Goal: Book appointment/travel/reservation

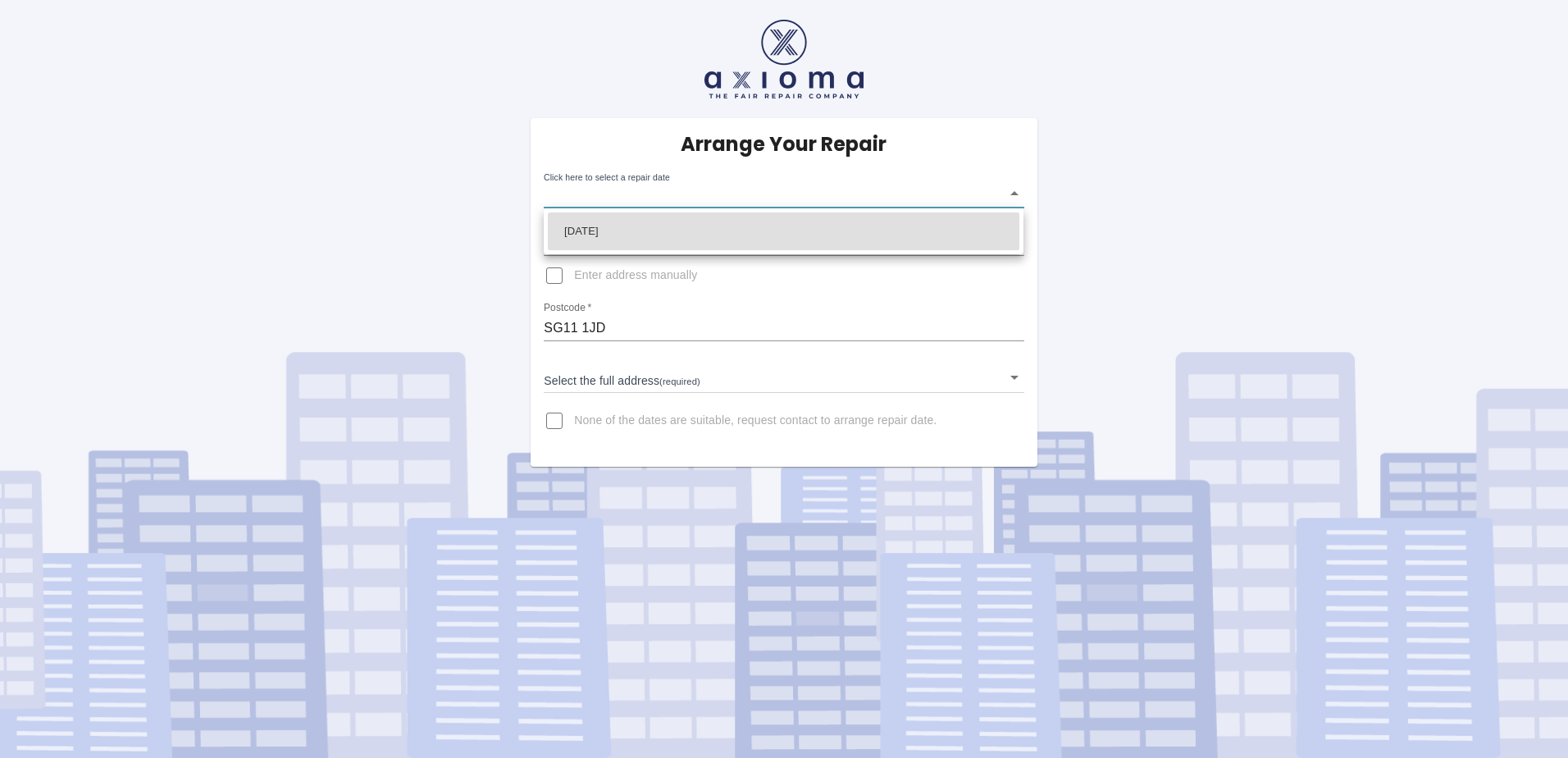
click at [1017, 194] on body "Arrange Your Repair Click here to select a repair date ​ Phone Number   * 07876…" at bounding box center [784, 379] width 1568 height 758
click at [1009, 193] on div at bounding box center [784, 379] width 1568 height 758
click at [1020, 192] on body "Arrange Your Repair Click here to select a repair date ​ Phone Number   * 07876…" at bounding box center [784, 379] width 1568 height 758
click at [947, 311] on div at bounding box center [784, 379] width 1568 height 758
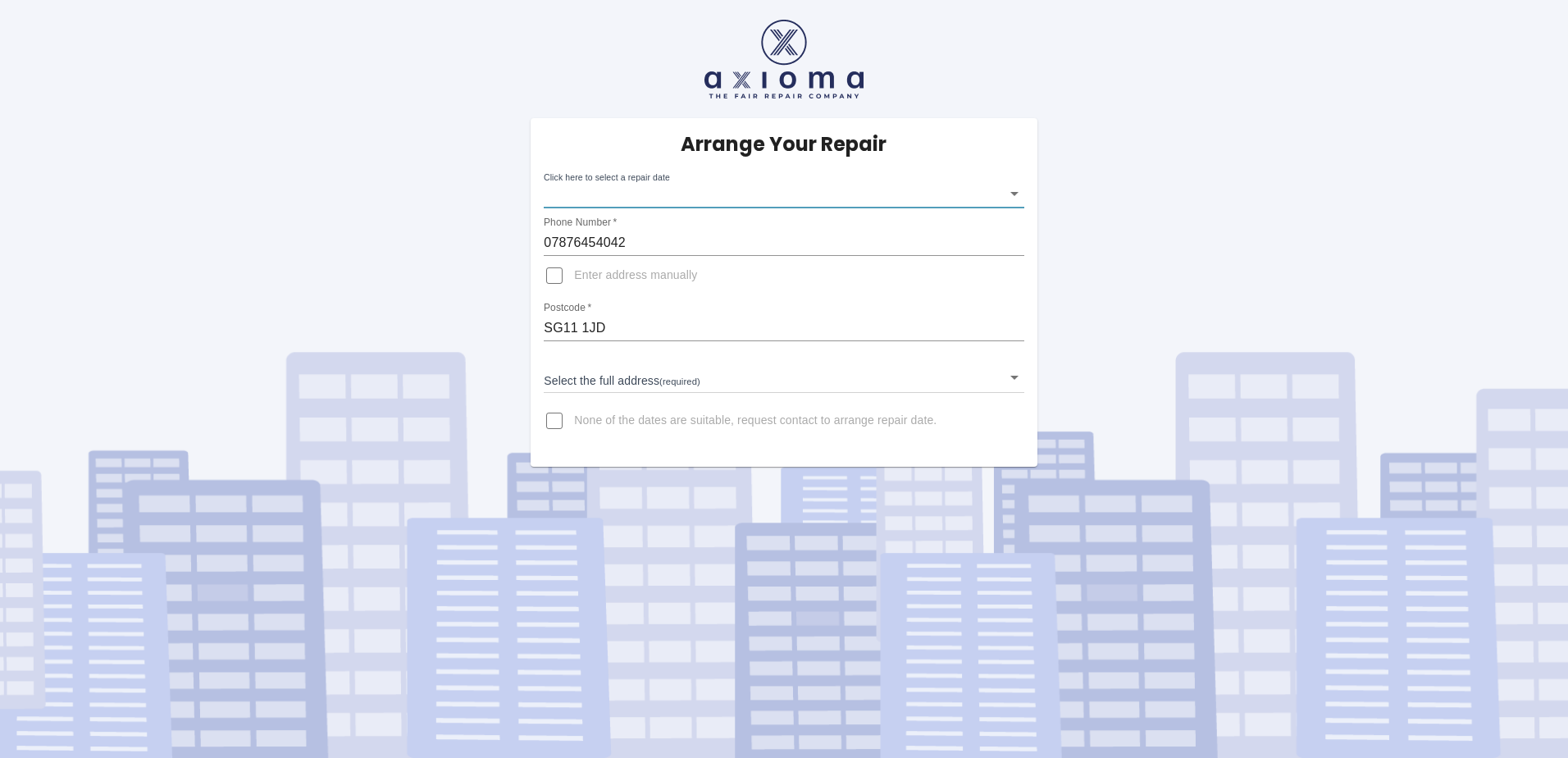
click at [1034, 190] on div "Arrange Your Repair Click here to select a repair date ​ Phone Number   * 07876…" at bounding box center [783, 291] width 506 height 348
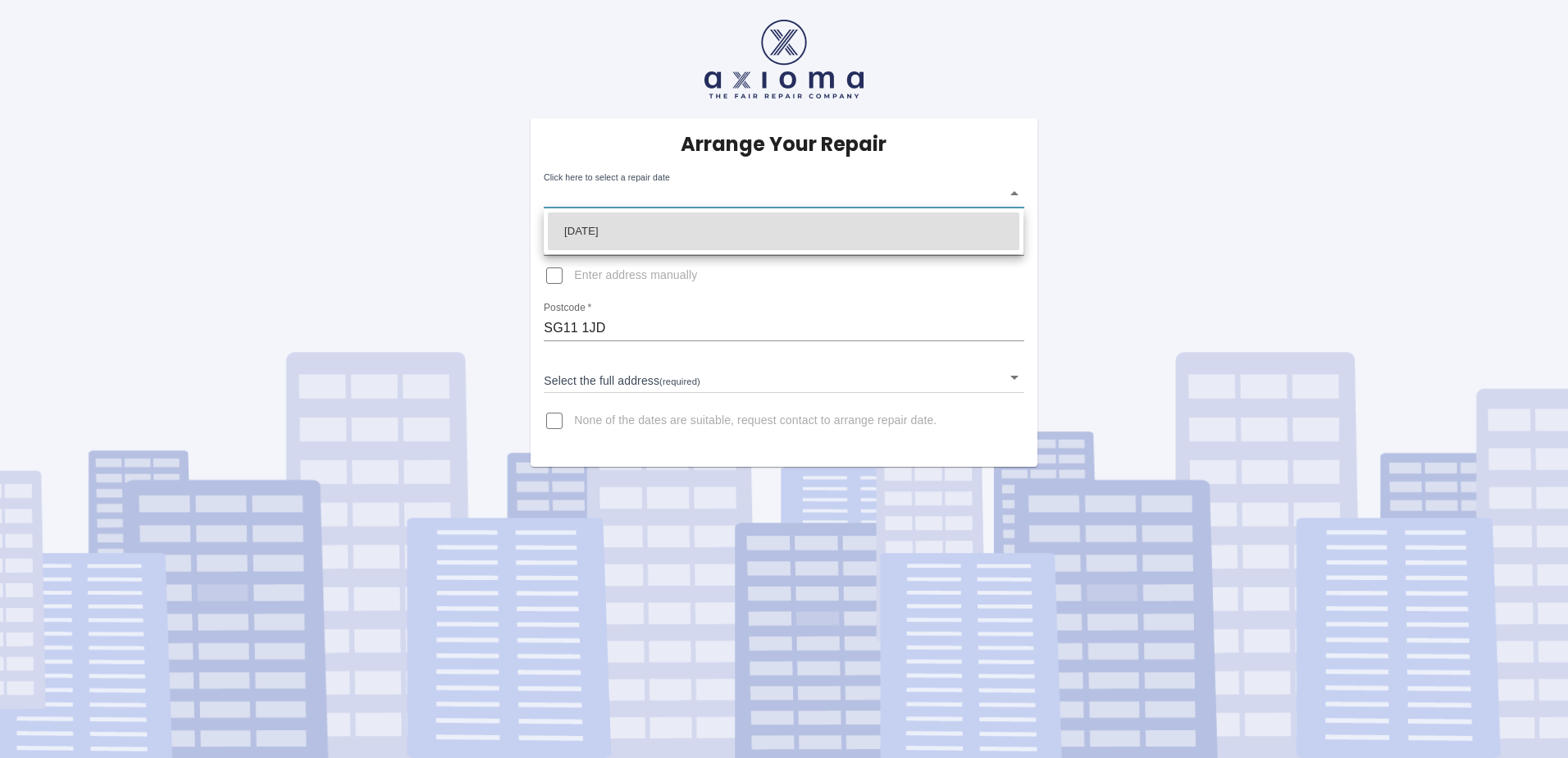
click at [702, 195] on body "Arrange Your Repair Click here to select a repair date ​ Phone Number   * 07876…" at bounding box center [784, 379] width 1568 height 758
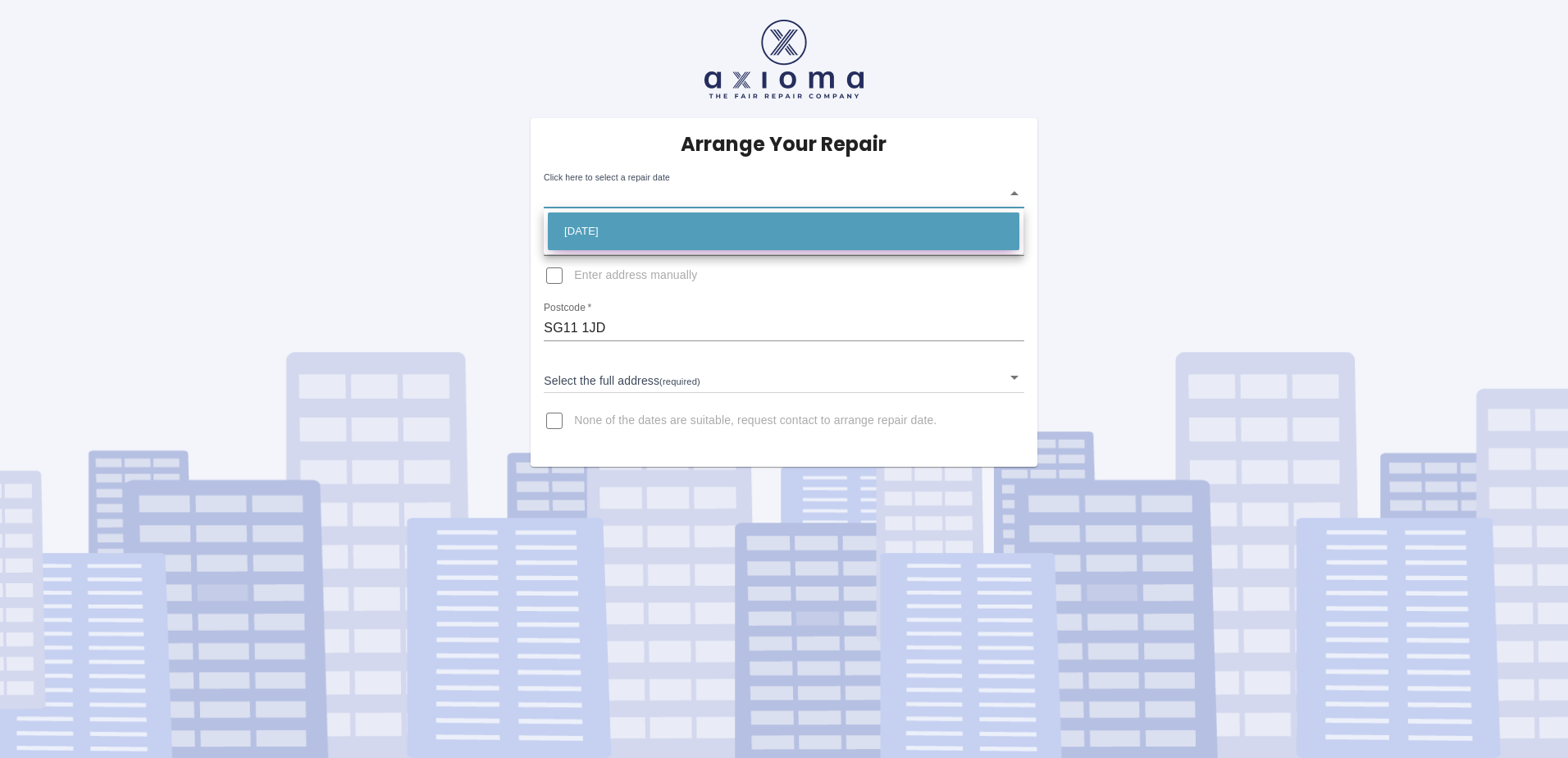
click at [640, 229] on li "Wed Oct 22 2025" at bounding box center [783, 231] width 472 height 38
type input "2025-10-22T00:00:00.000Z"
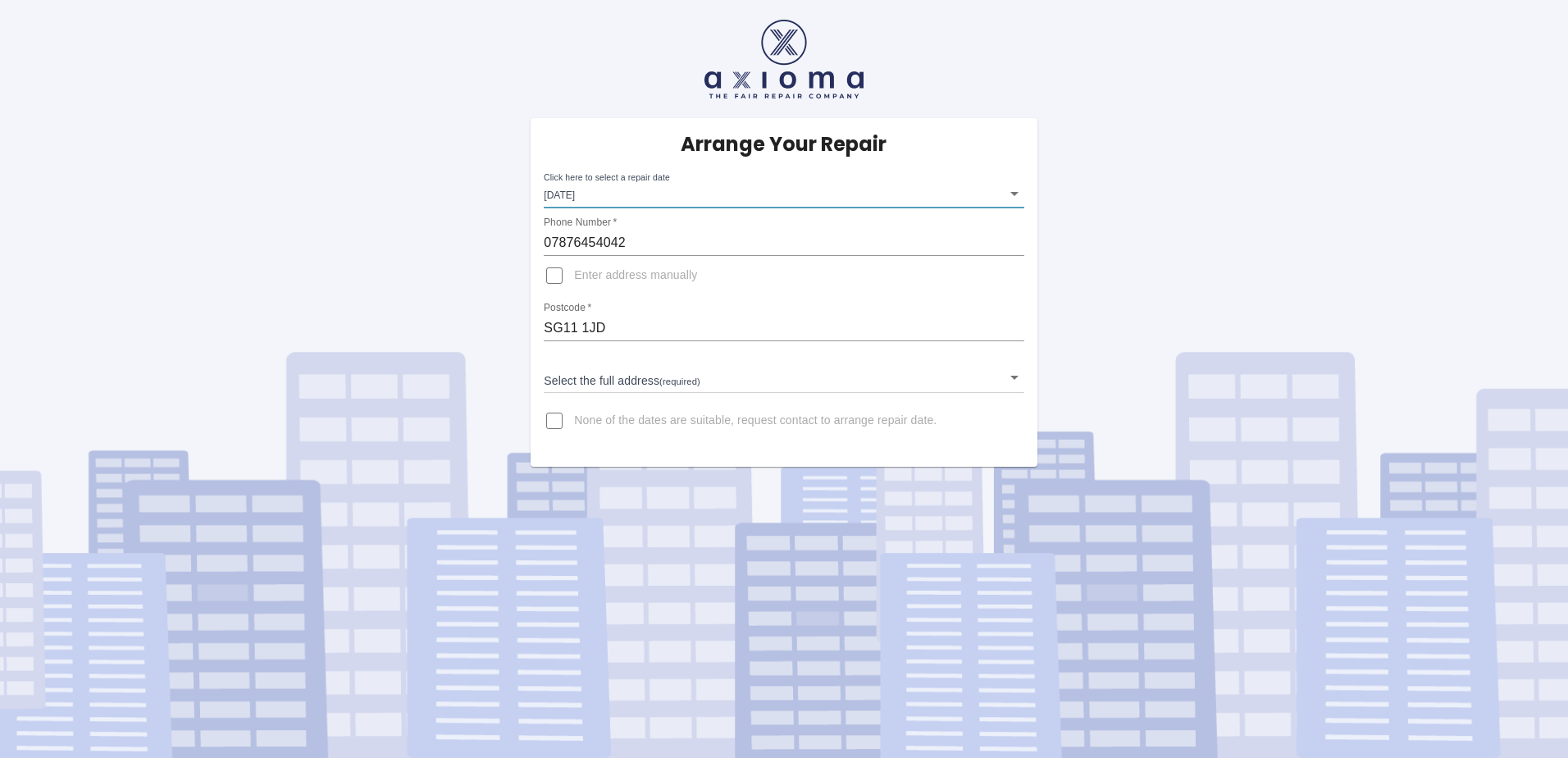
click at [551, 277] on input "Enter address manually" at bounding box center [554, 276] width 40 height 40
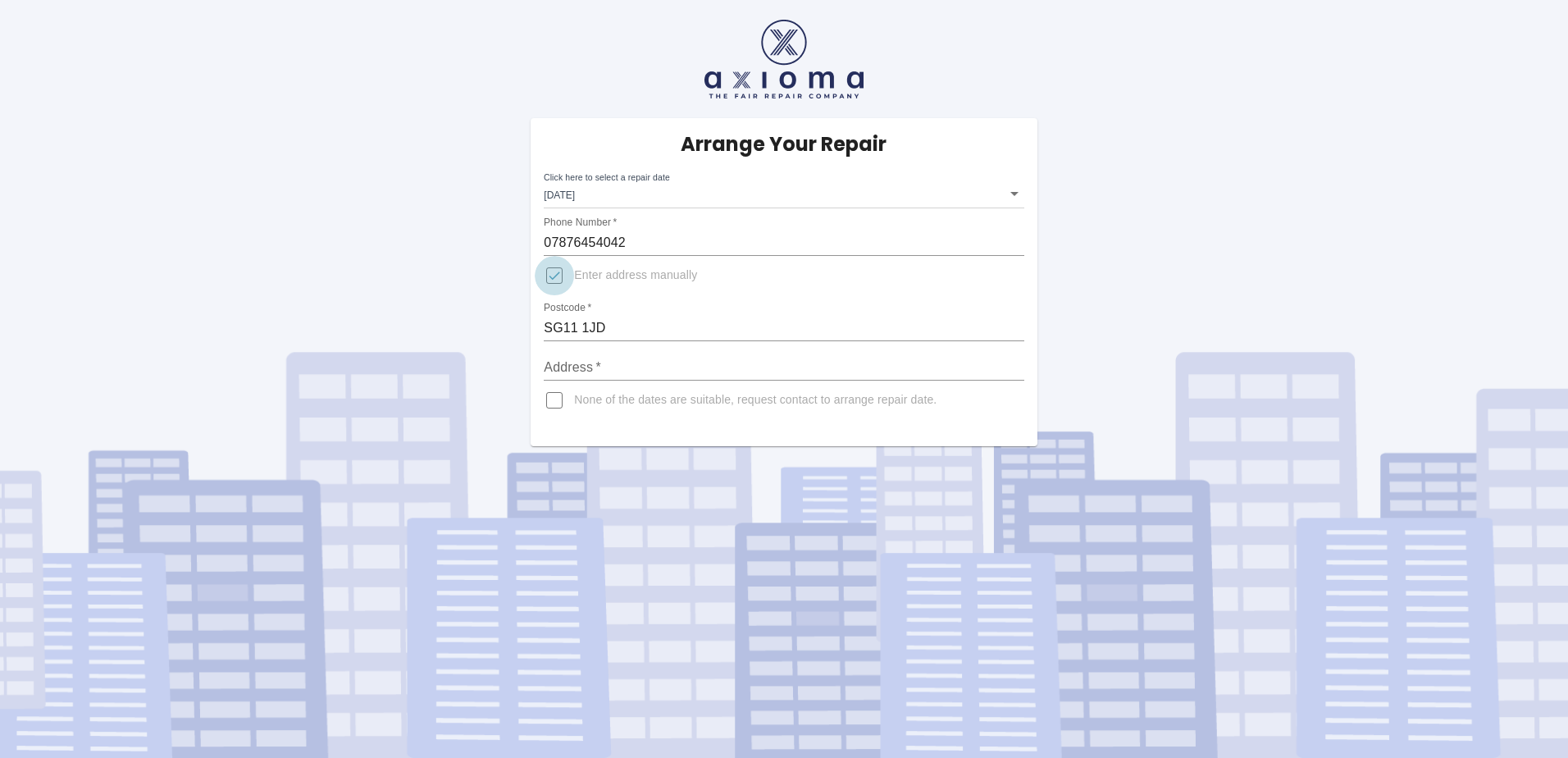
click at [555, 272] on input "Enter address manually" at bounding box center [554, 276] width 40 height 40
checkbox input "false"
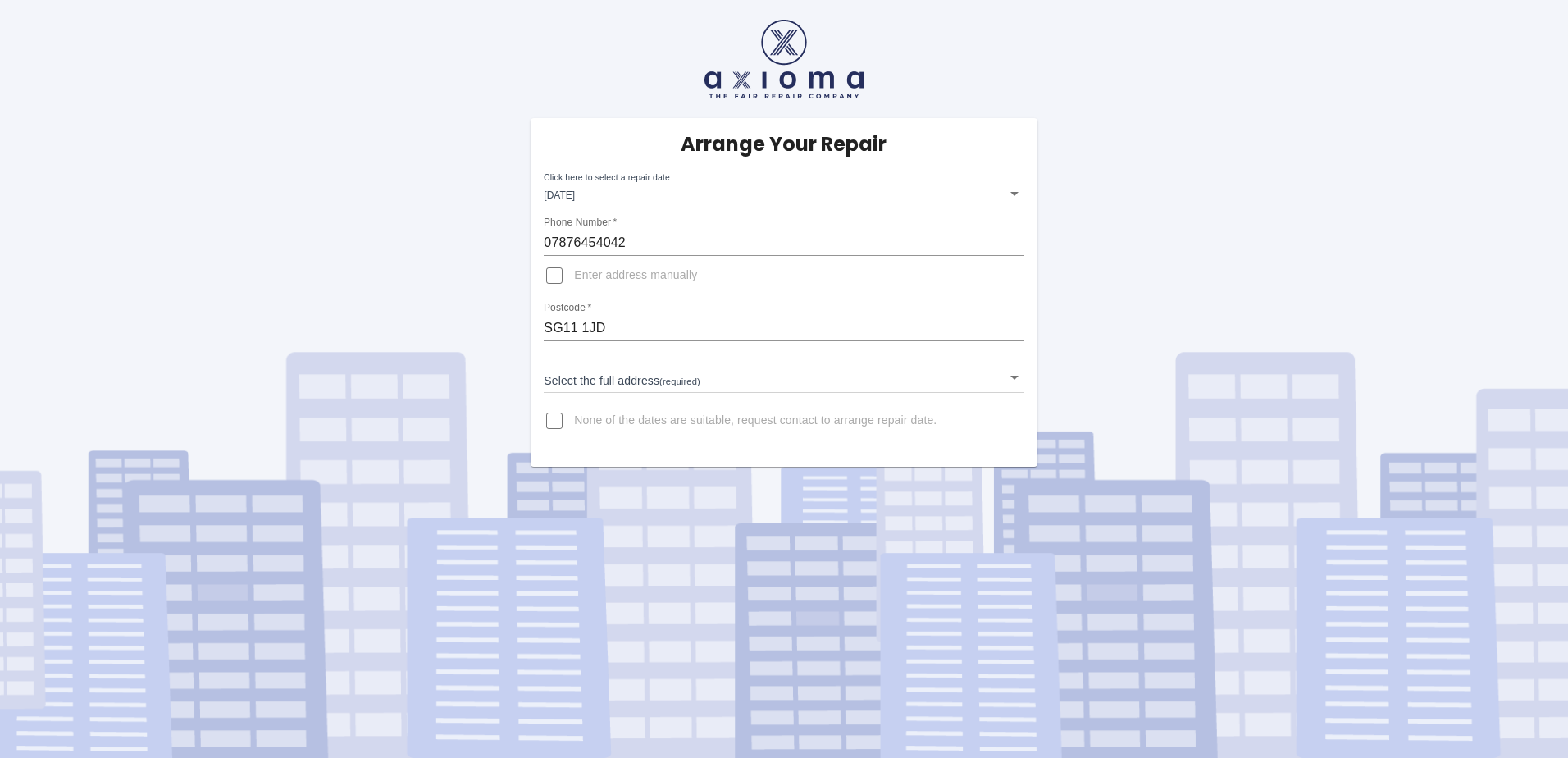
click at [596, 377] on body "Arrange Your Repair Click here to select a repair date Wed Oct 22 2025 2025-10-…" at bounding box center [784, 379] width 1568 height 758
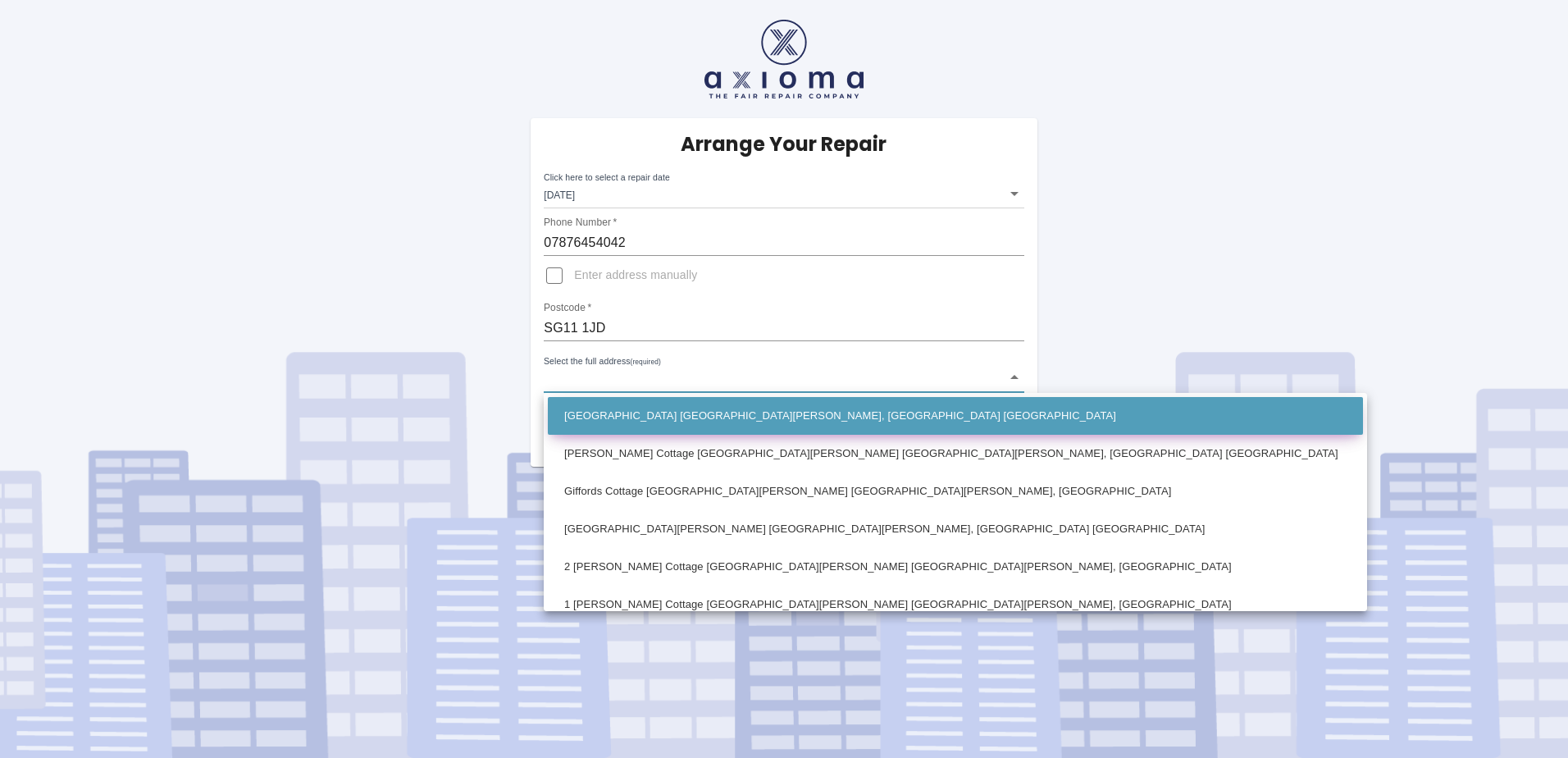
click at [678, 414] on li "Libury Hall Great Munden, Ware Hertfordshire" at bounding box center [955, 416] width 815 height 38
type input "Libury Hall Great Munden, Ware Hertfordshire"
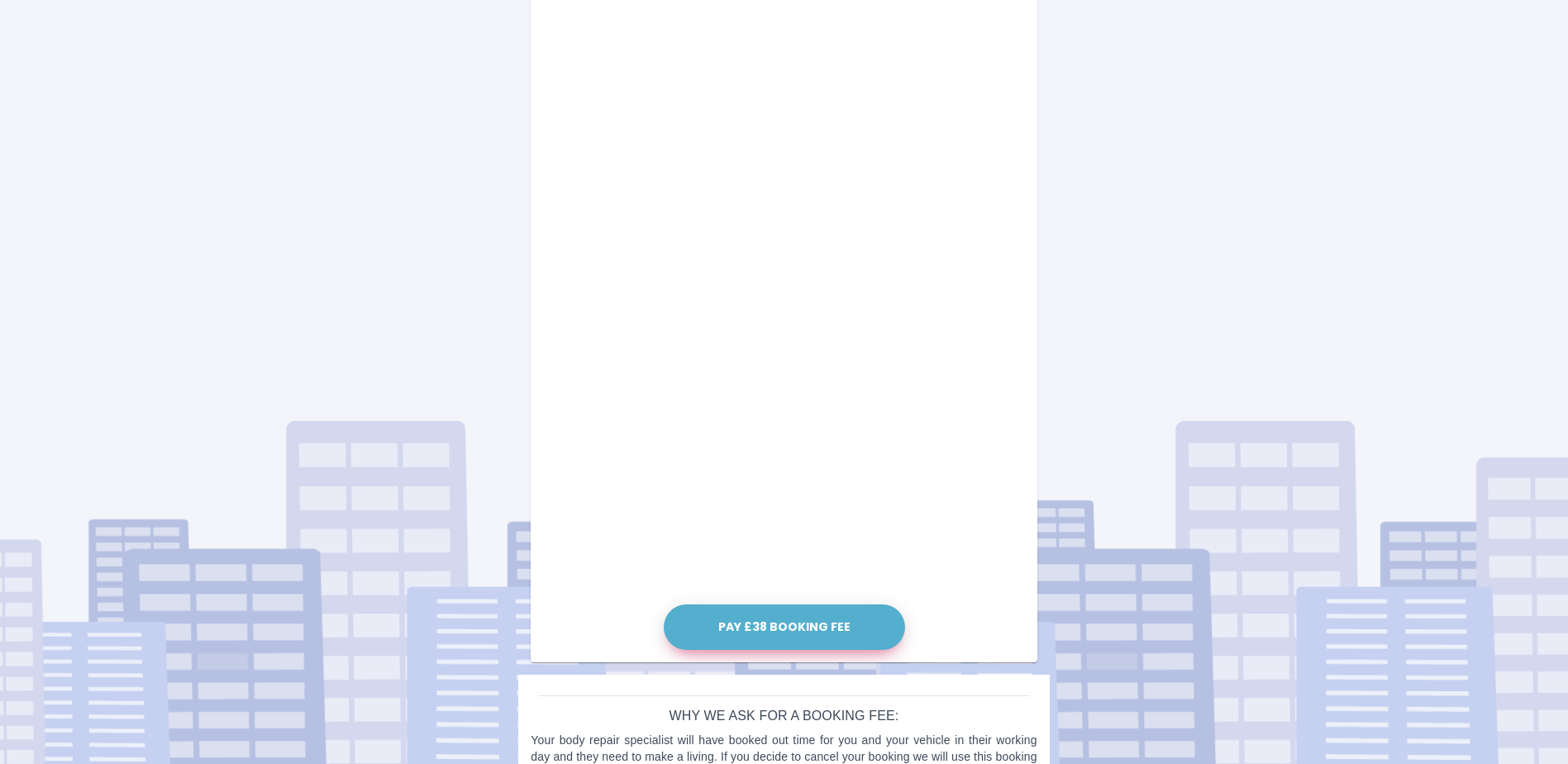
scroll to position [709, 0]
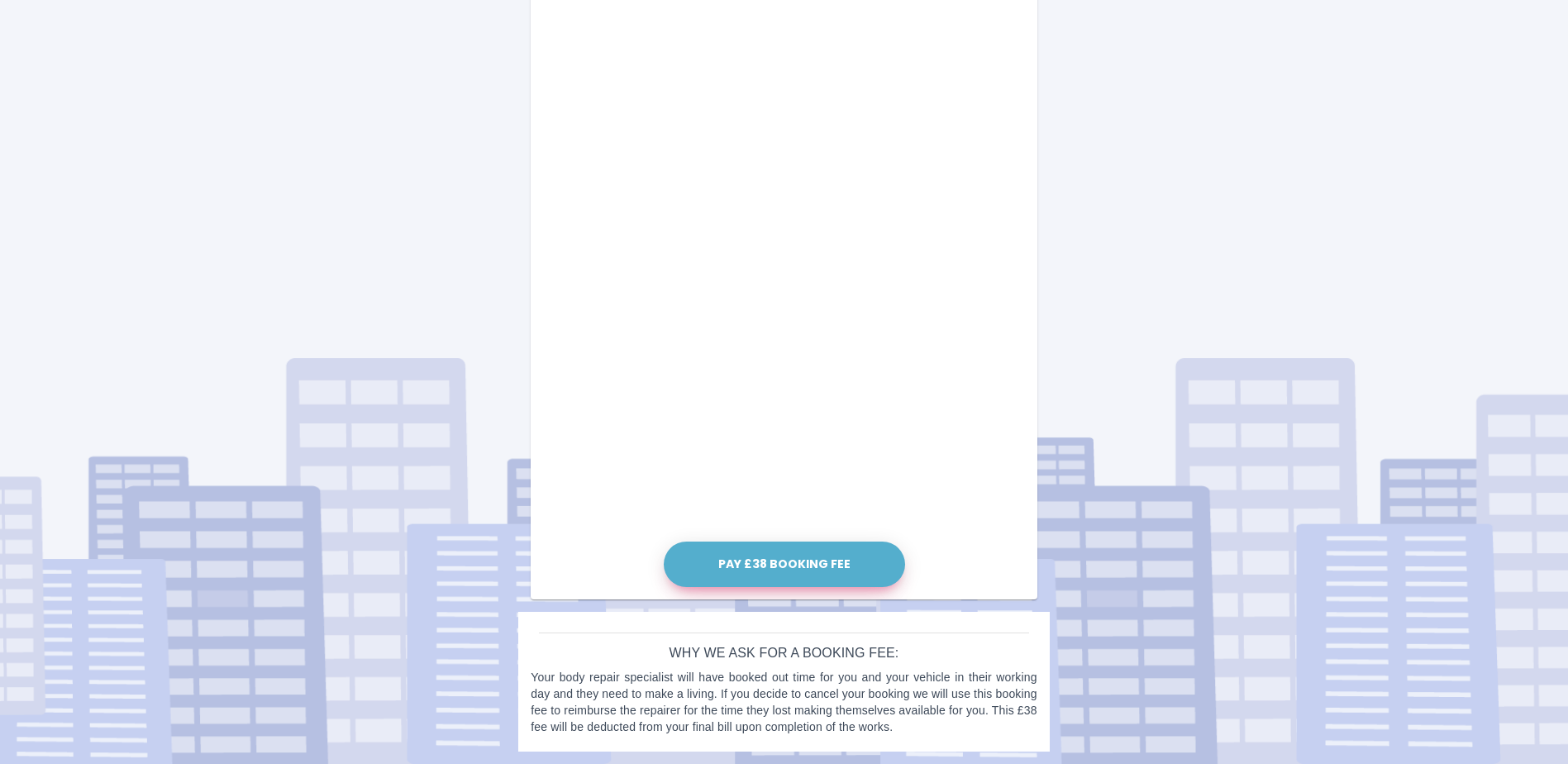
click at [797, 560] on button "Pay £38 Booking Fee" at bounding box center [784, 564] width 242 height 45
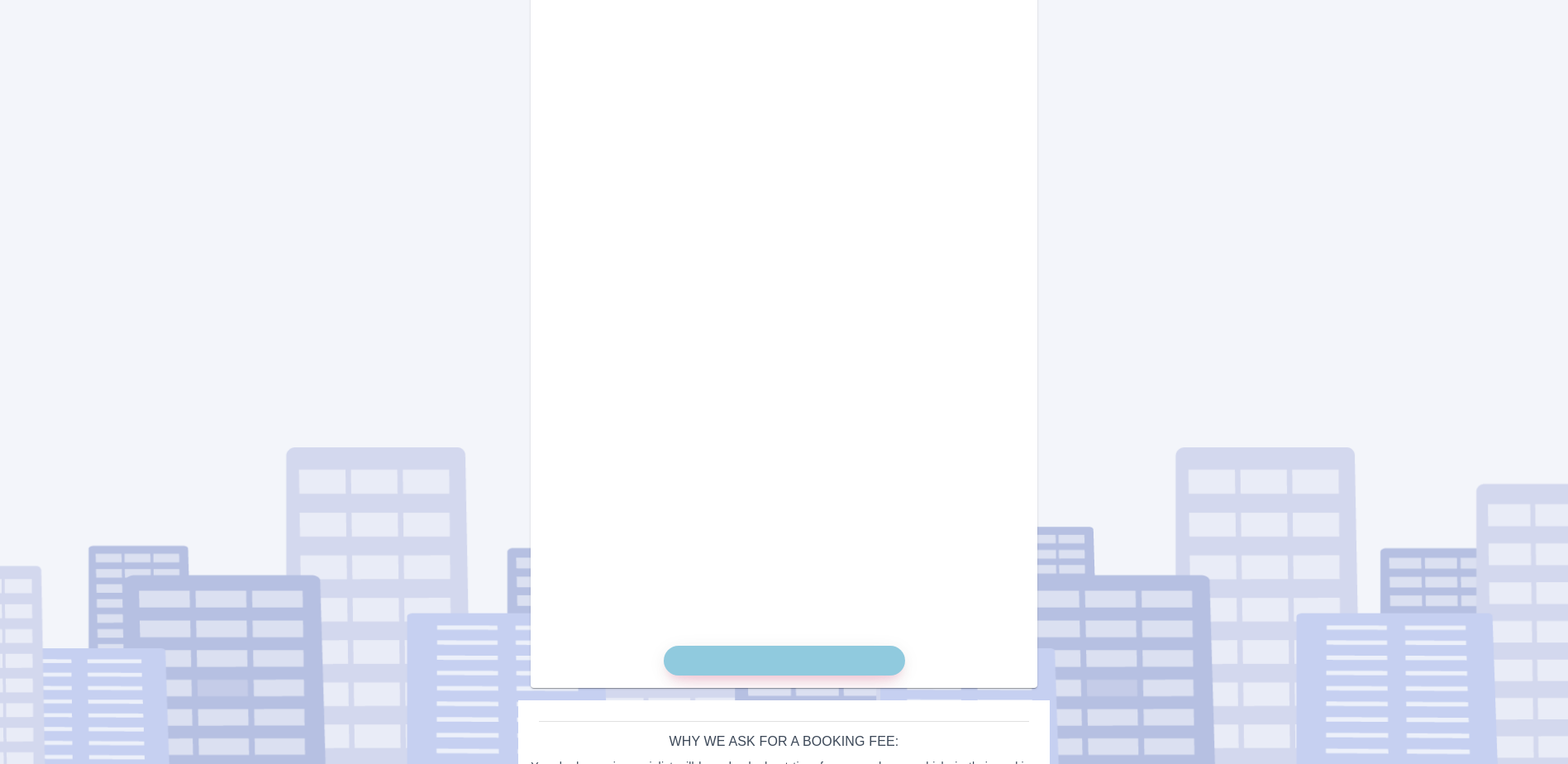
scroll to position [611, 0]
